Goal: Task Accomplishment & Management: Complete application form

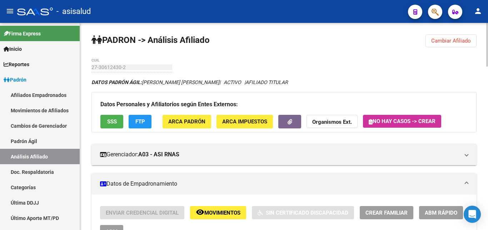
scroll to position [0, 20]
drag, startPoint x: 447, startPoint y: 41, endPoint x: 436, endPoint y: 37, distance: 11.9
click at [447, 40] on span "Cambiar Afiliado" at bounding box center [451, 40] width 40 height 6
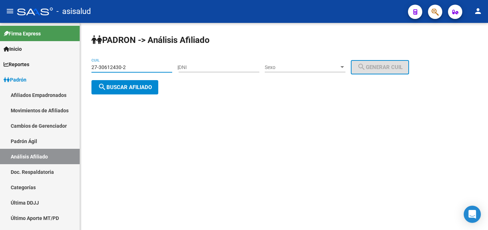
drag, startPoint x: 92, startPoint y: 66, endPoint x: 128, endPoint y: 67, distance: 36.4
click at [128, 67] on input "27-30612430-2" at bounding box center [131, 67] width 81 height 6
paste input "3-38429205-4"
type input "23-38429205-4"
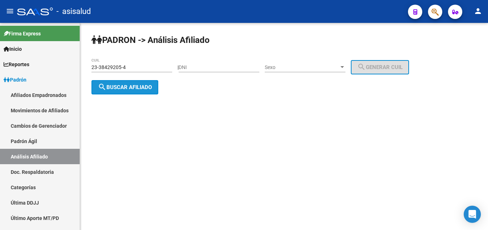
click at [114, 89] on span "search Buscar afiliado" at bounding box center [125, 87] width 54 height 6
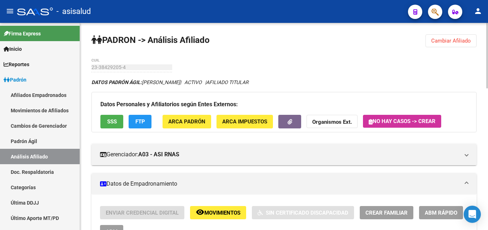
click at [388, 211] on span "Crear Familiar" at bounding box center [386, 212] width 42 height 6
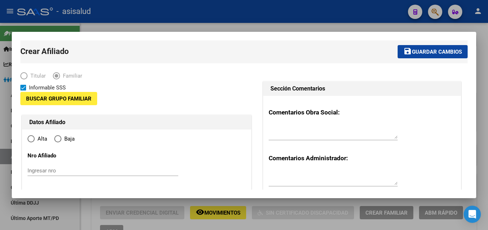
type input "23-38429205-4"
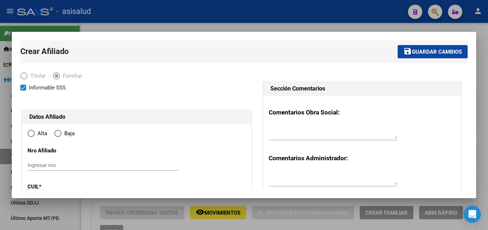
type input "[PERSON_NAME]"
type input "1655"
type input "BELGRANO"
type input "6557"
radio input "true"
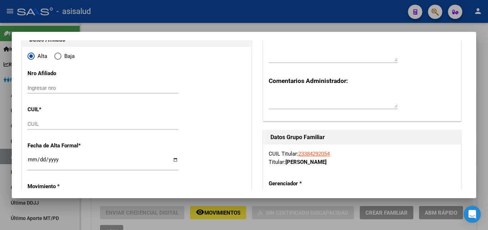
type input "23-38429205-4"
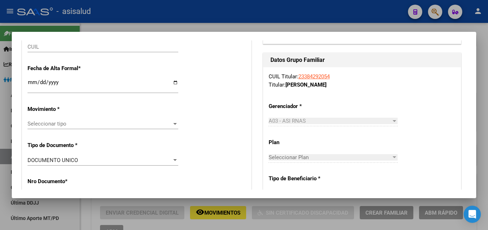
scroll to position [77, 0]
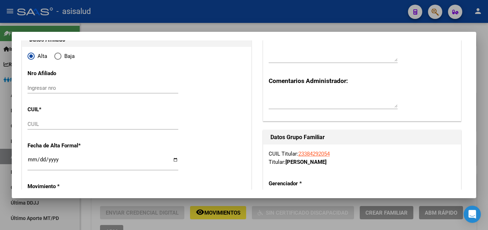
click at [32, 124] on input "CUIL" at bounding box center [102, 124] width 151 height 6
click at [31, 124] on input "CUIL" at bounding box center [102, 124] width 151 height 6
paste input "27-70842729-8"
type input "27-70842729-8"
type input "70842729"
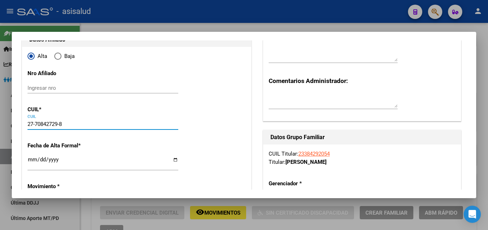
type input "ENRIQUEZ"
type input "FRANCISCO"
type input "2025-09-21"
type input "CIUDAD DEL LIBE"
type input "0000"
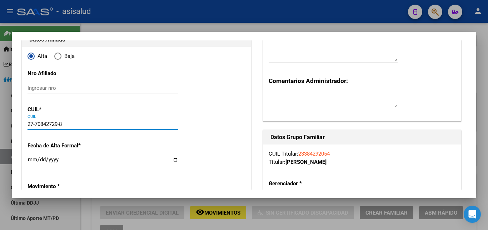
type input "25 DE MAYO"
type input "27-70842729-8"
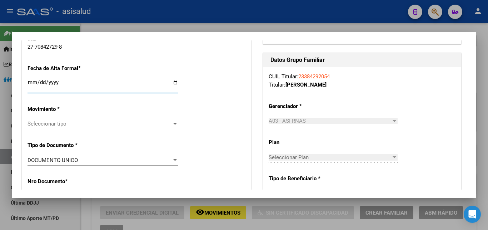
type input "2025-10-07"
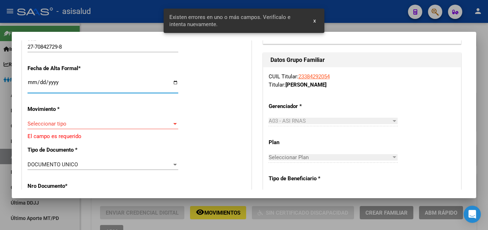
click at [173, 121] on div at bounding box center [175, 124] width 6 height 6
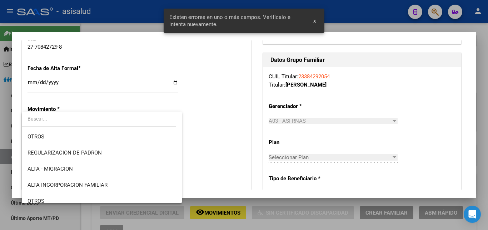
scroll to position [77, 0]
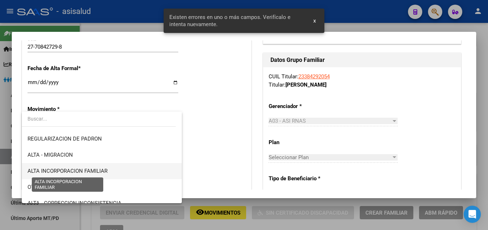
click at [85, 169] on span "ALTA INCORPORACION FAMILIAR" at bounding box center [67, 170] width 80 height 6
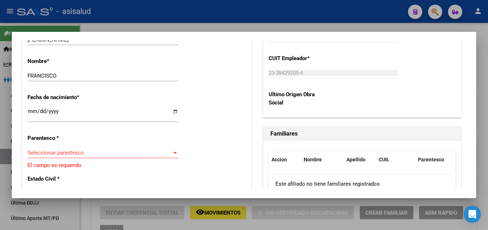
scroll to position [347, 0]
click at [172, 149] on div at bounding box center [175, 152] width 6 height 6
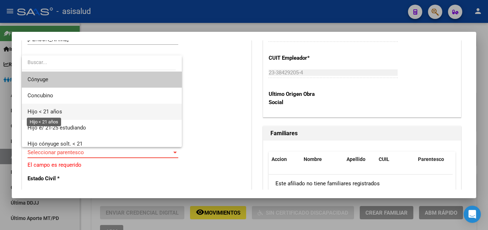
click at [49, 111] on span "Hijo < 21 años" at bounding box center [44, 111] width 35 height 6
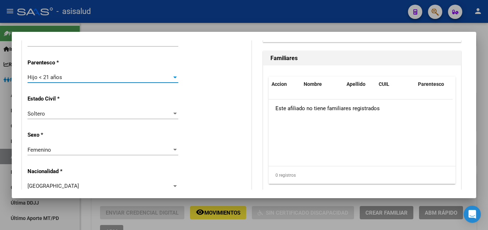
scroll to position [424, 0]
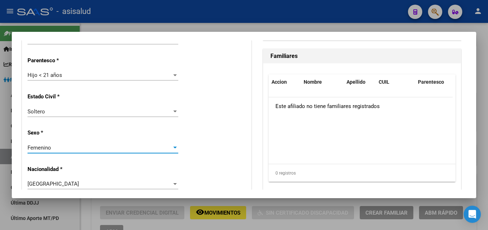
click at [173, 146] on div at bounding box center [175, 147] width 4 height 2
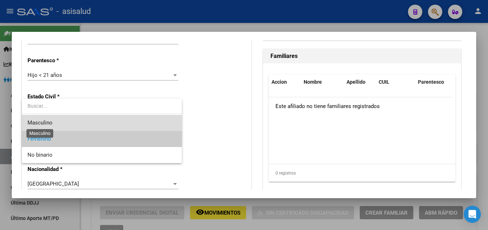
click at [37, 122] on span "Masculino" at bounding box center [39, 122] width 25 height 6
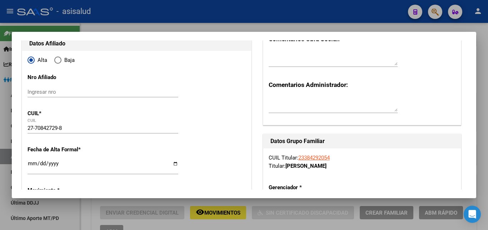
scroll to position [0, 0]
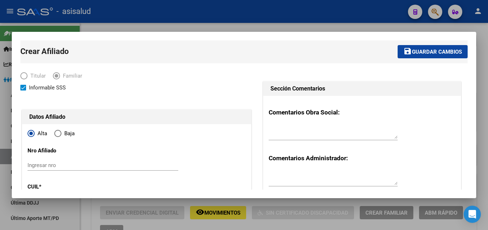
click at [426, 52] on span "Guardar cambios" at bounding box center [437, 52] width 50 height 6
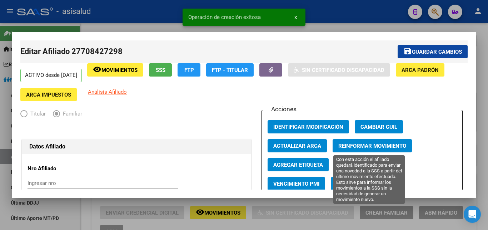
click at [355, 146] on span "Reinformar Movimiento" at bounding box center [372, 145] width 68 height 6
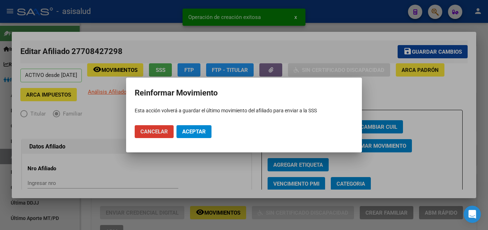
click at [188, 130] on span "Aceptar" at bounding box center [194, 131] width 24 height 6
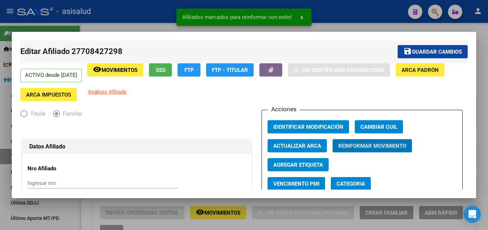
click at [433, 52] on span "Guardar cambios" at bounding box center [437, 52] width 50 height 6
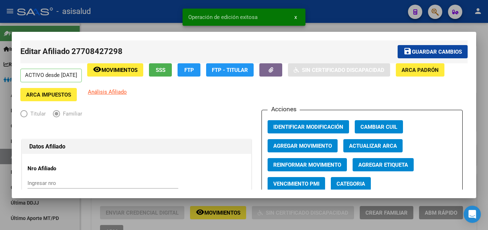
click at [294, 17] on button "x" at bounding box center [295, 17] width 14 height 13
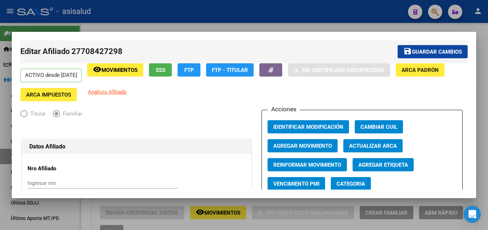
click at [484, 92] on div at bounding box center [244, 115] width 488 height 230
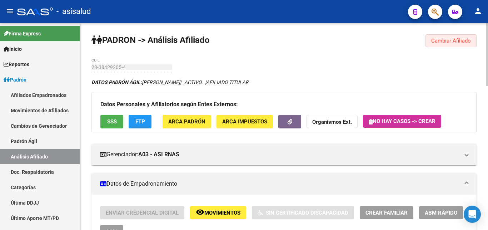
click at [445, 39] on span "Cambiar Afiliado" at bounding box center [451, 40] width 40 height 6
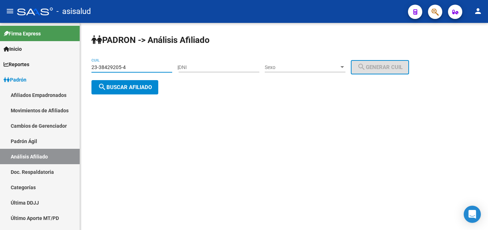
drag, startPoint x: 92, startPoint y: 66, endPoint x: 125, endPoint y: 66, distance: 32.8
click at [125, 66] on input "23-38429205-4" at bounding box center [131, 67] width 81 height 6
paste input "7-37243493-2"
type input "27-37243493-2"
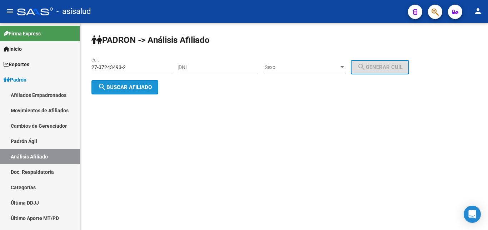
click at [131, 85] on span "search Buscar afiliado" at bounding box center [125, 87] width 54 height 6
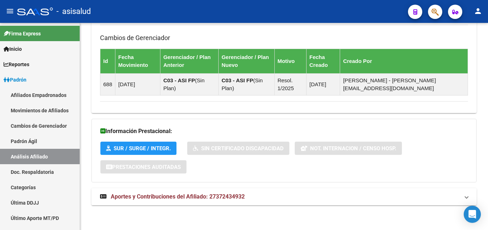
scroll to position [474, 0]
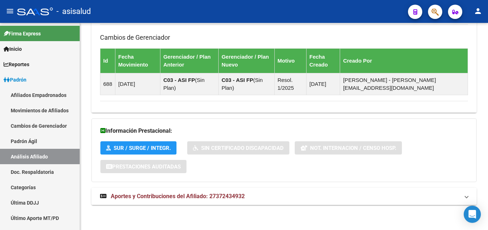
click at [179, 195] on span "Aportes y Contribuciones del Afiliado: 27372434932" at bounding box center [178, 195] width 134 height 7
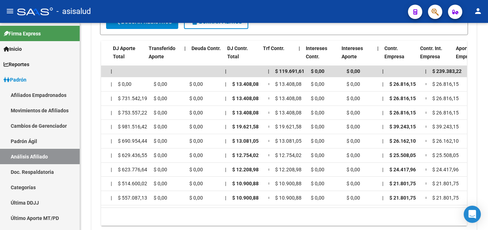
scroll to position [0, 330]
